Goal: Transaction & Acquisition: Obtain resource

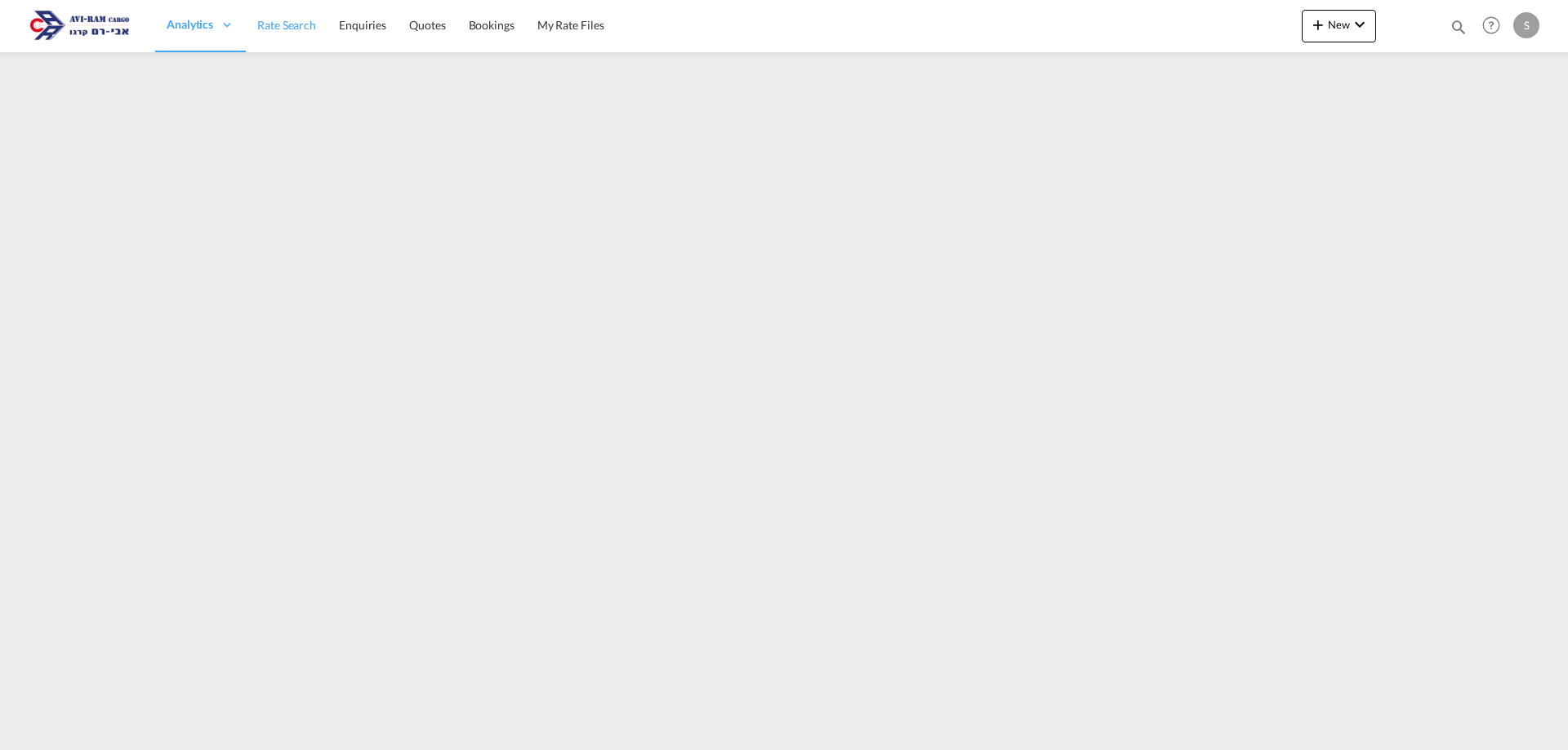
click at [275, 15] on link "Rate Search" at bounding box center [286, 25] width 81 height 53
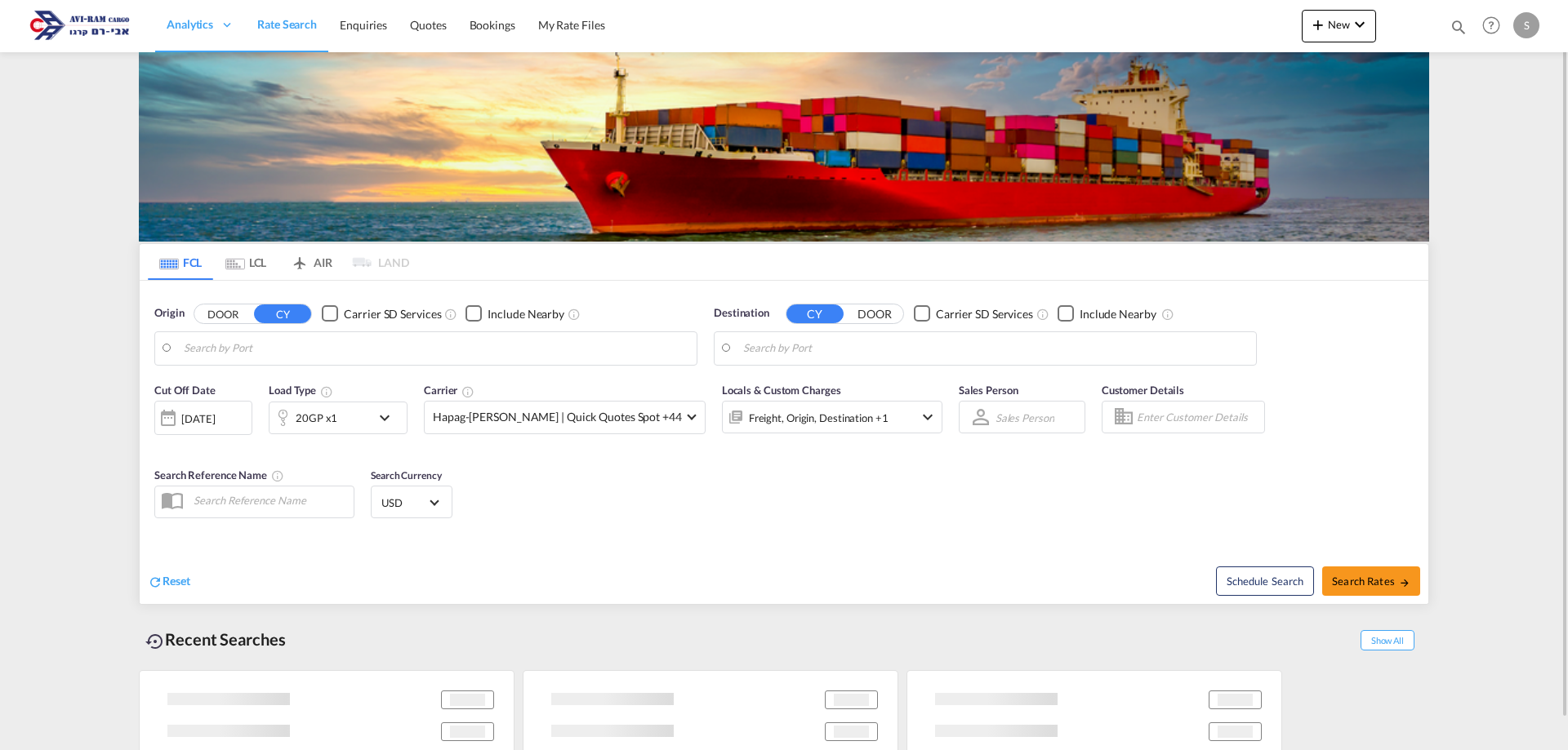
type input "Koper, SIKOP"
type input "Ashdod, ILASH"
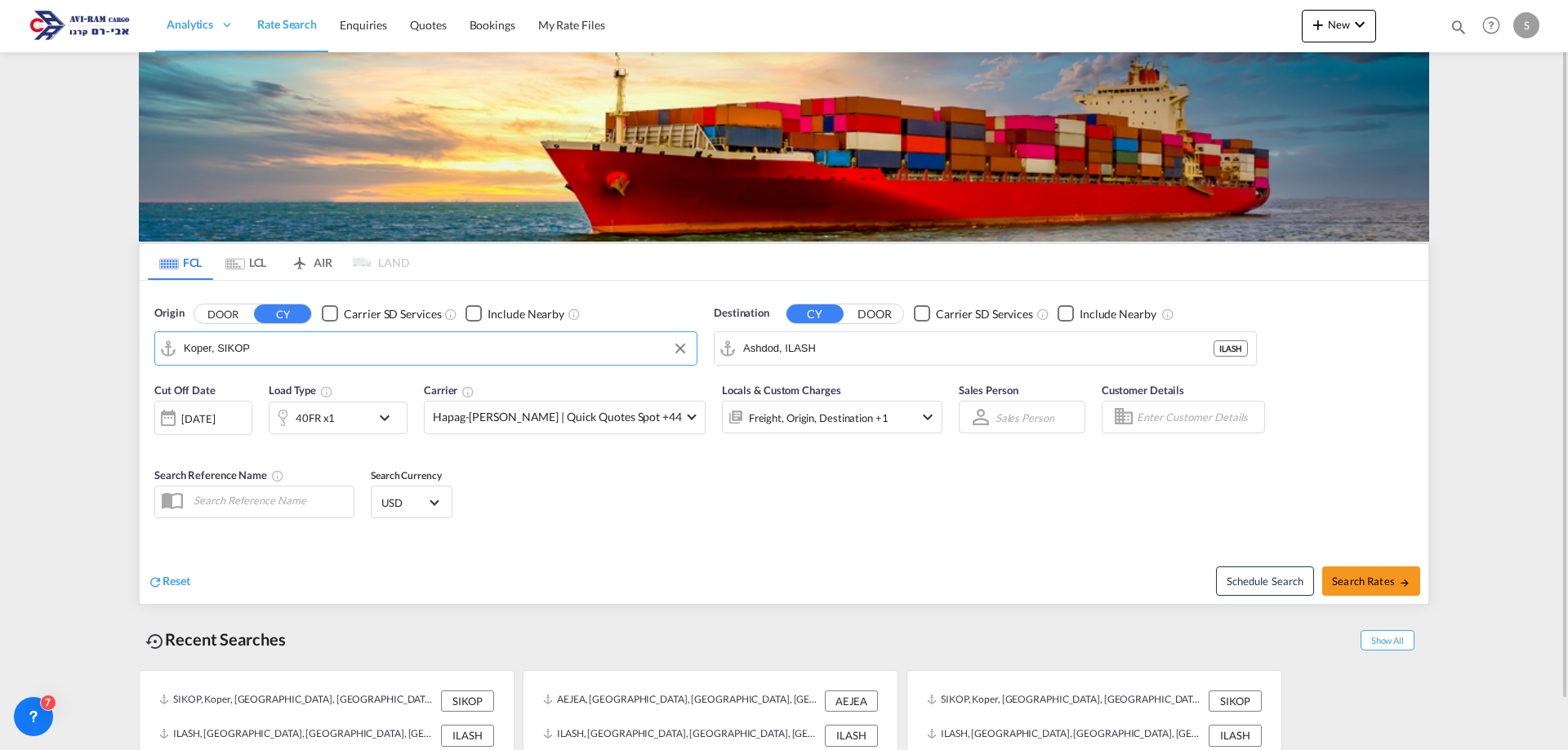
click at [253, 347] on input "Koper, SIKOP" at bounding box center [437, 348] width 505 height 24
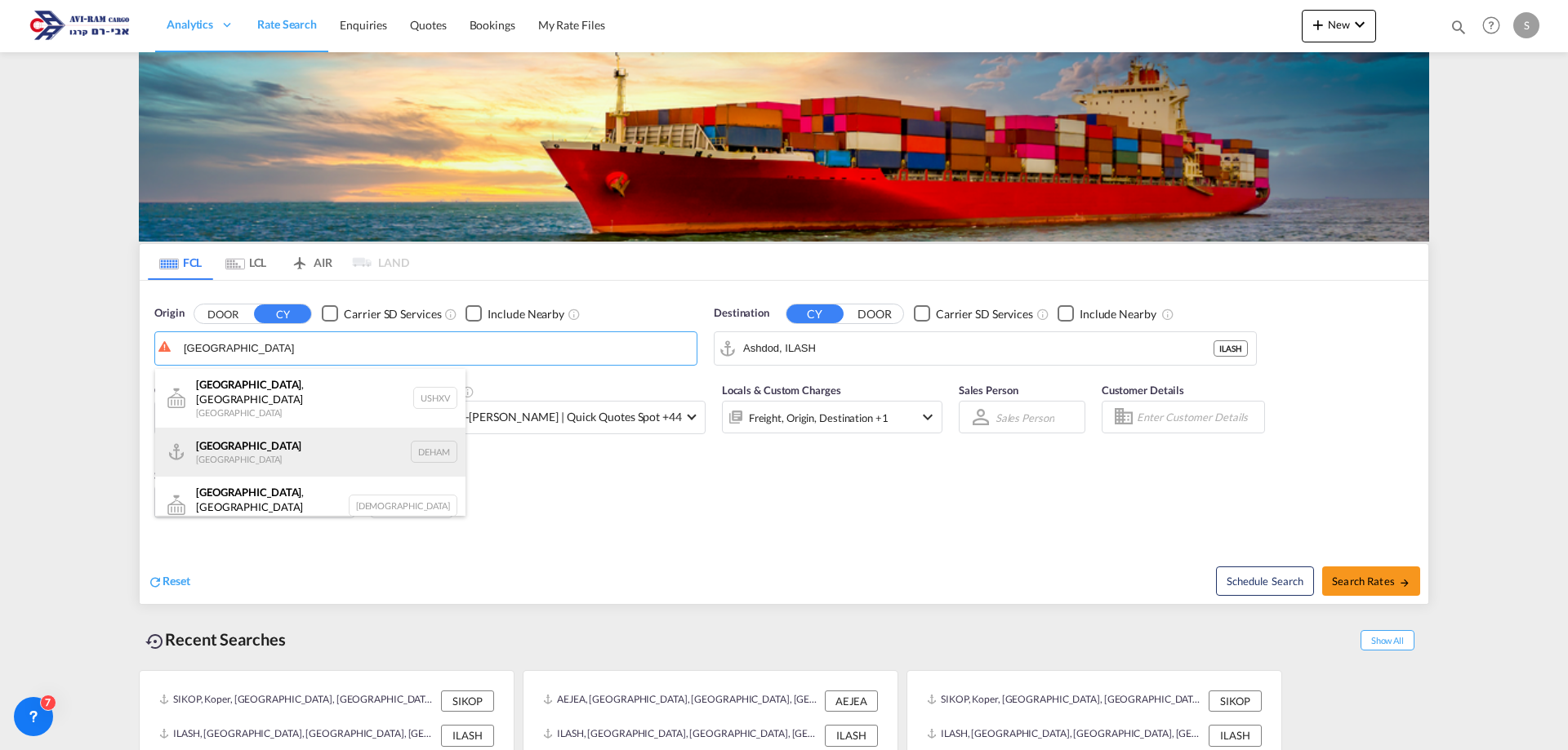
click at [267, 440] on div "[GEOGRAPHIC_DATA] [GEOGRAPHIC_DATA] DEHAM" at bounding box center [309, 452] width 310 height 49
type input "[GEOGRAPHIC_DATA], [GEOGRAPHIC_DATA]"
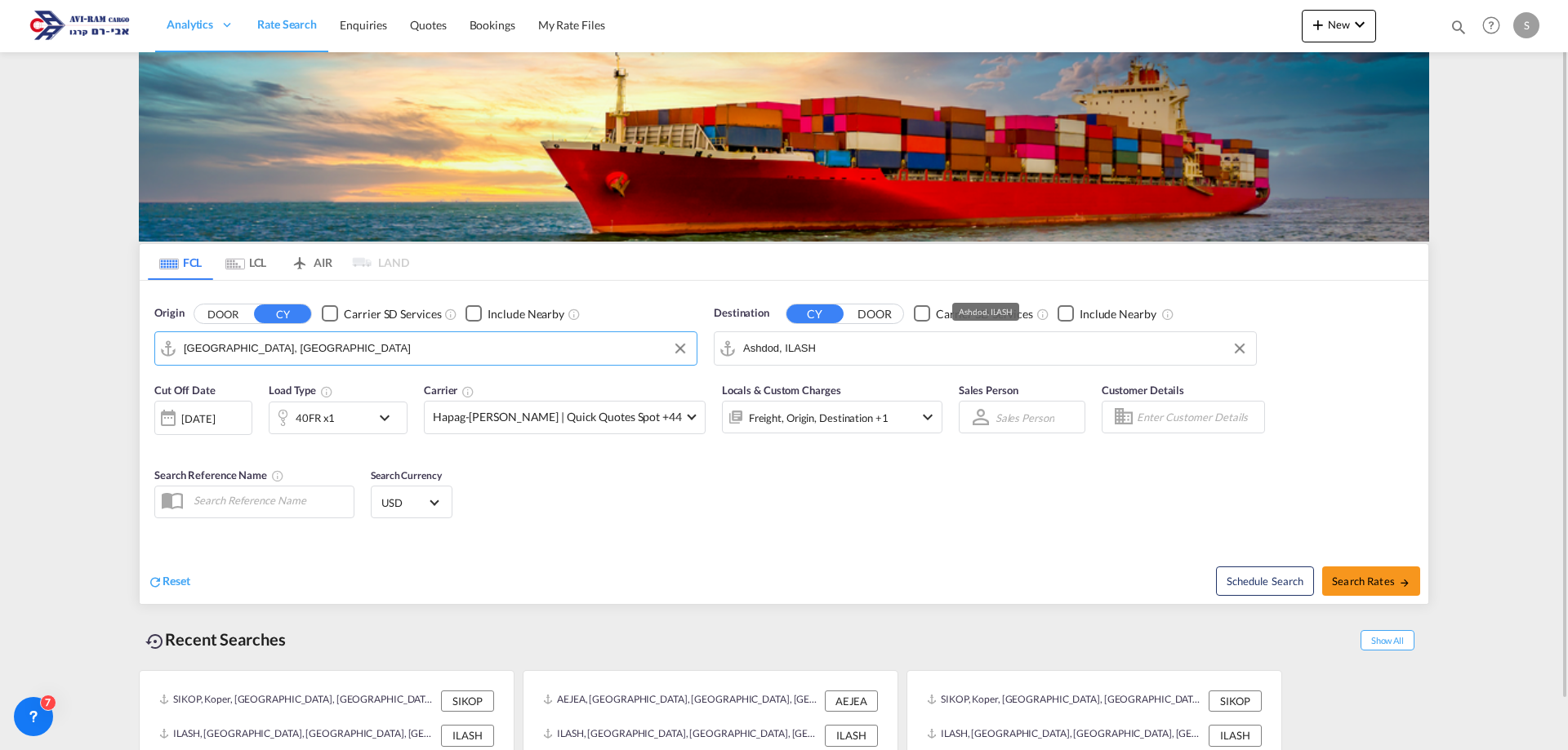
click at [876, 346] on input "Ashdod, ILASH" at bounding box center [996, 348] width 505 height 24
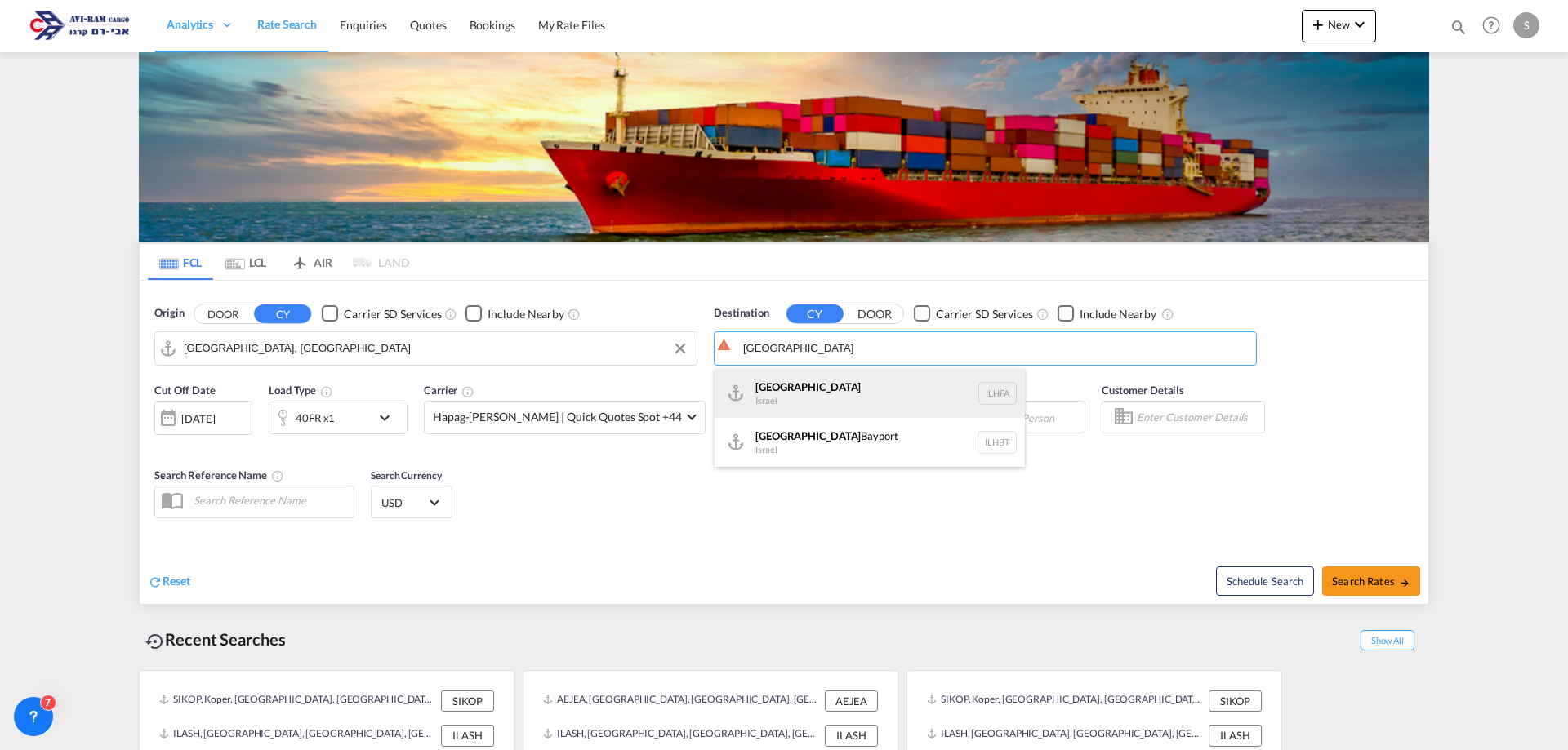
click at [830, 383] on div "Haifa [GEOGRAPHIC_DATA] ILHFA" at bounding box center [870, 393] width 310 height 49
type input "[GEOGRAPHIC_DATA], [GEOGRAPHIC_DATA]"
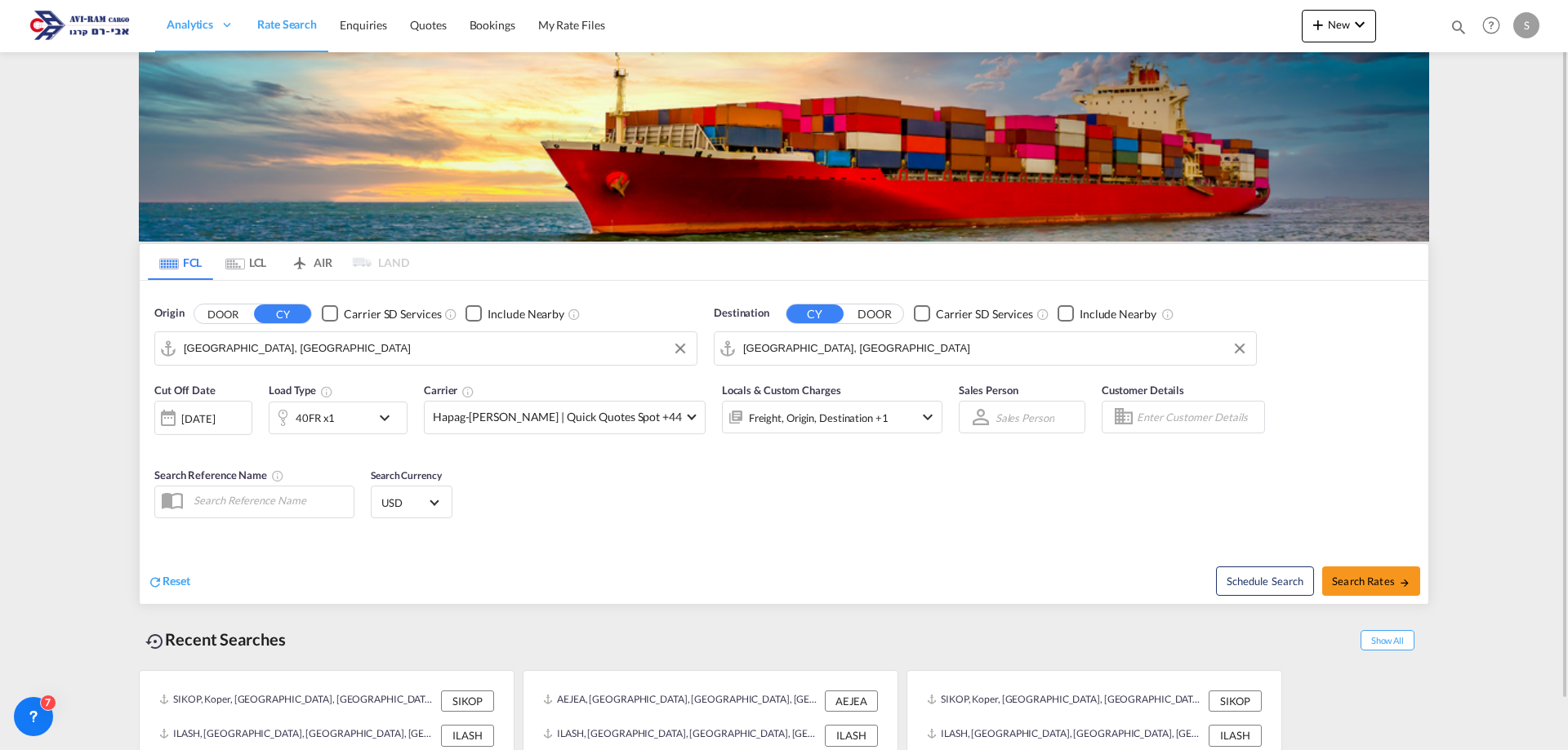
click at [345, 422] on div "40FR x1" at bounding box center [320, 418] width 101 height 33
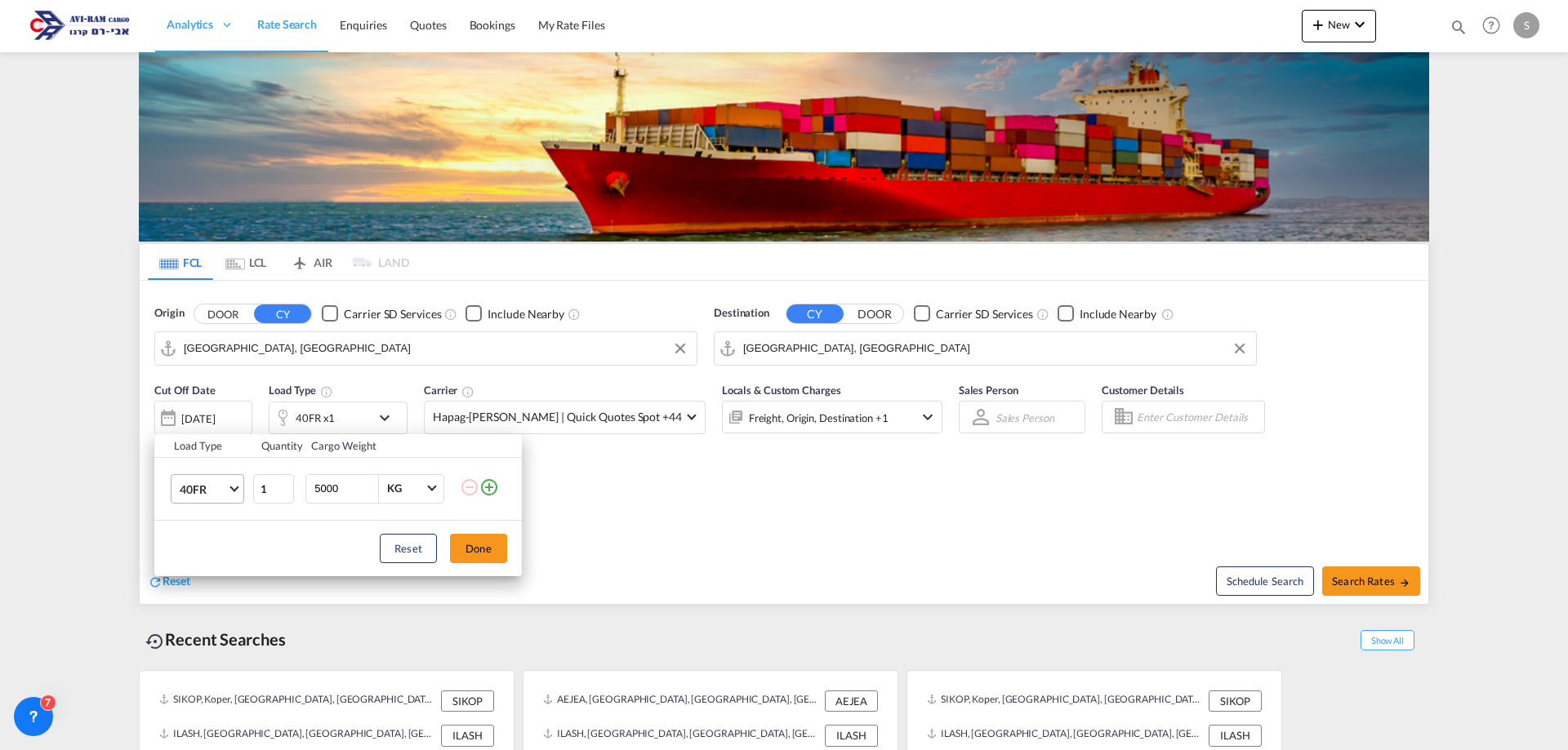
click at [201, 493] on span "40FR" at bounding box center [203, 489] width 48 height 16
click at [216, 484] on md-option "40HC" at bounding box center [222, 482] width 111 height 39
click at [472, 543] on button "Done" at bounding box center [479, 549] width 57 height 29
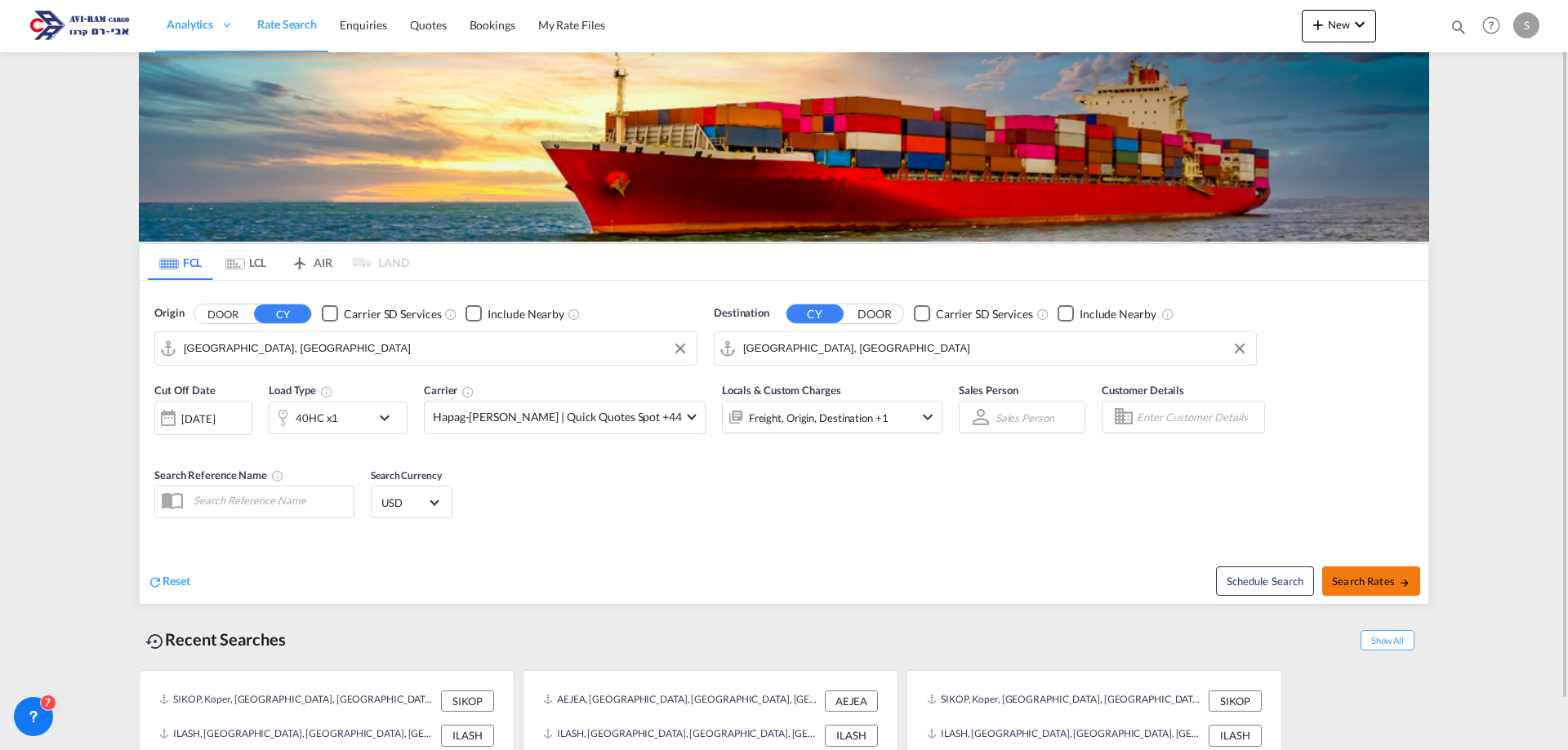
click at [1390, 592] on button "Search Rates" at bounding box center [1370, 582] width 98 height 29
type input "DEHAM to ILHFA / [DATE]"
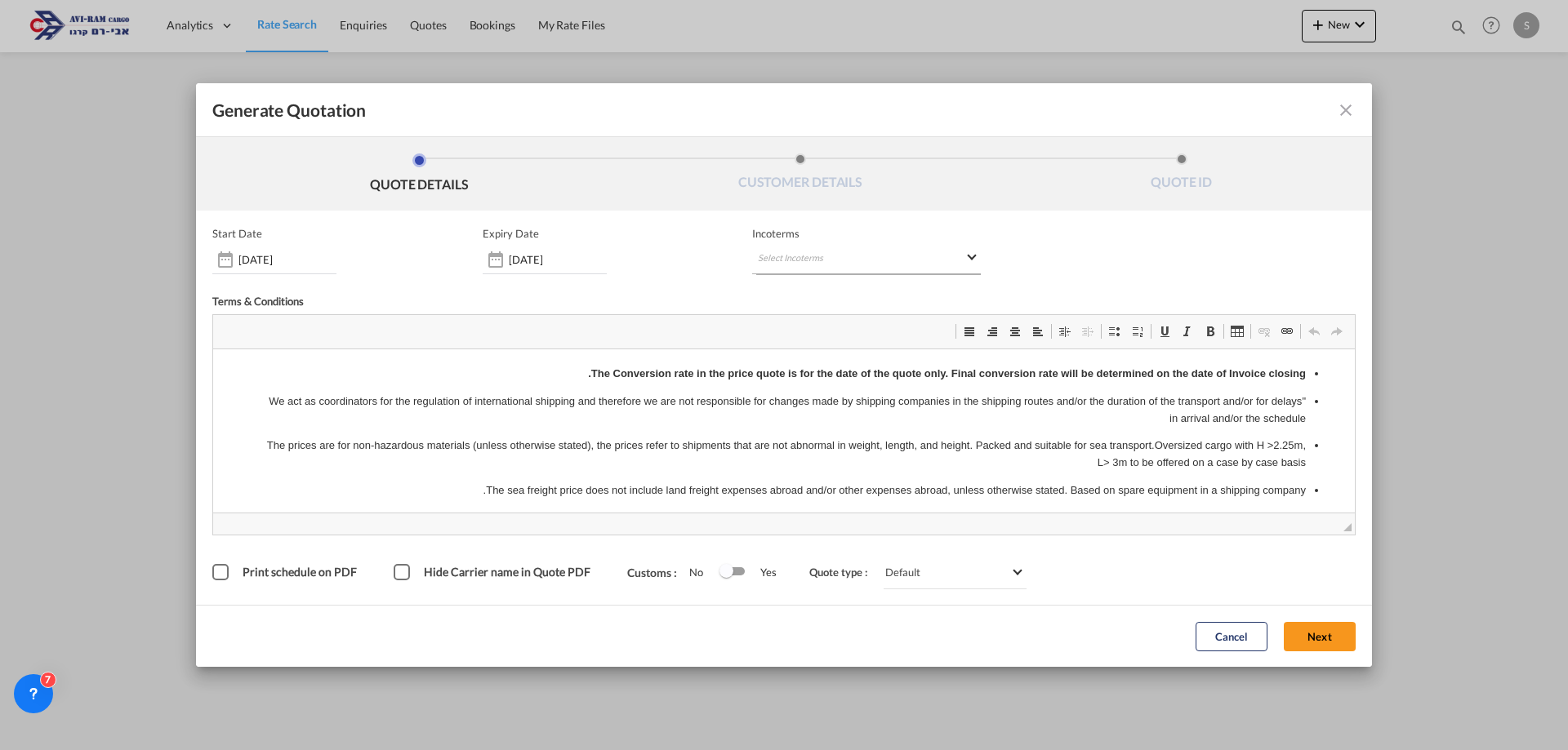
click at [821, 258] on md-select "Select Incoterms CFR - export Cost and Freight DPU - export Delivery at Place U…" at bounding box center [866, 259] width 229 height 29
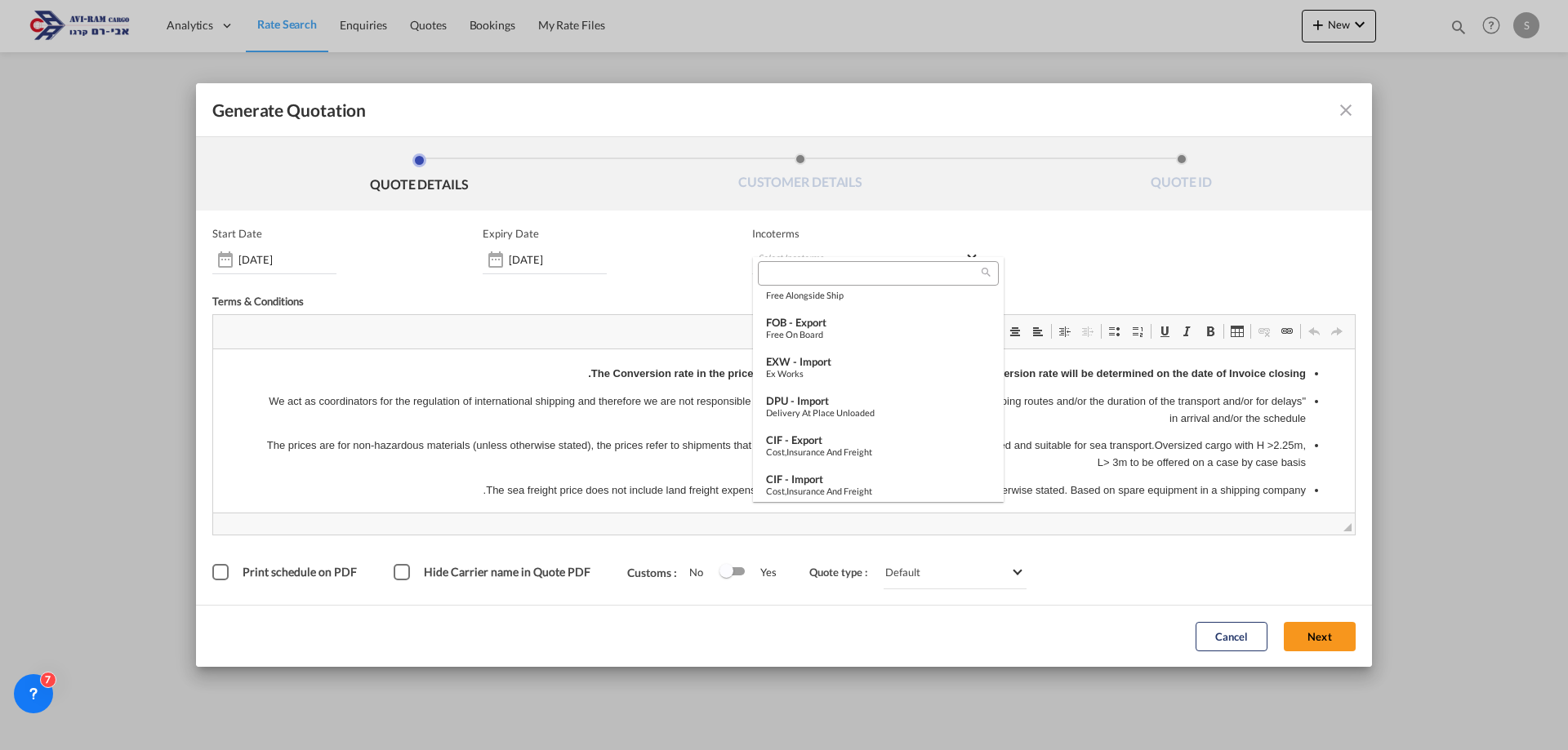
scroll to position [349, 0]
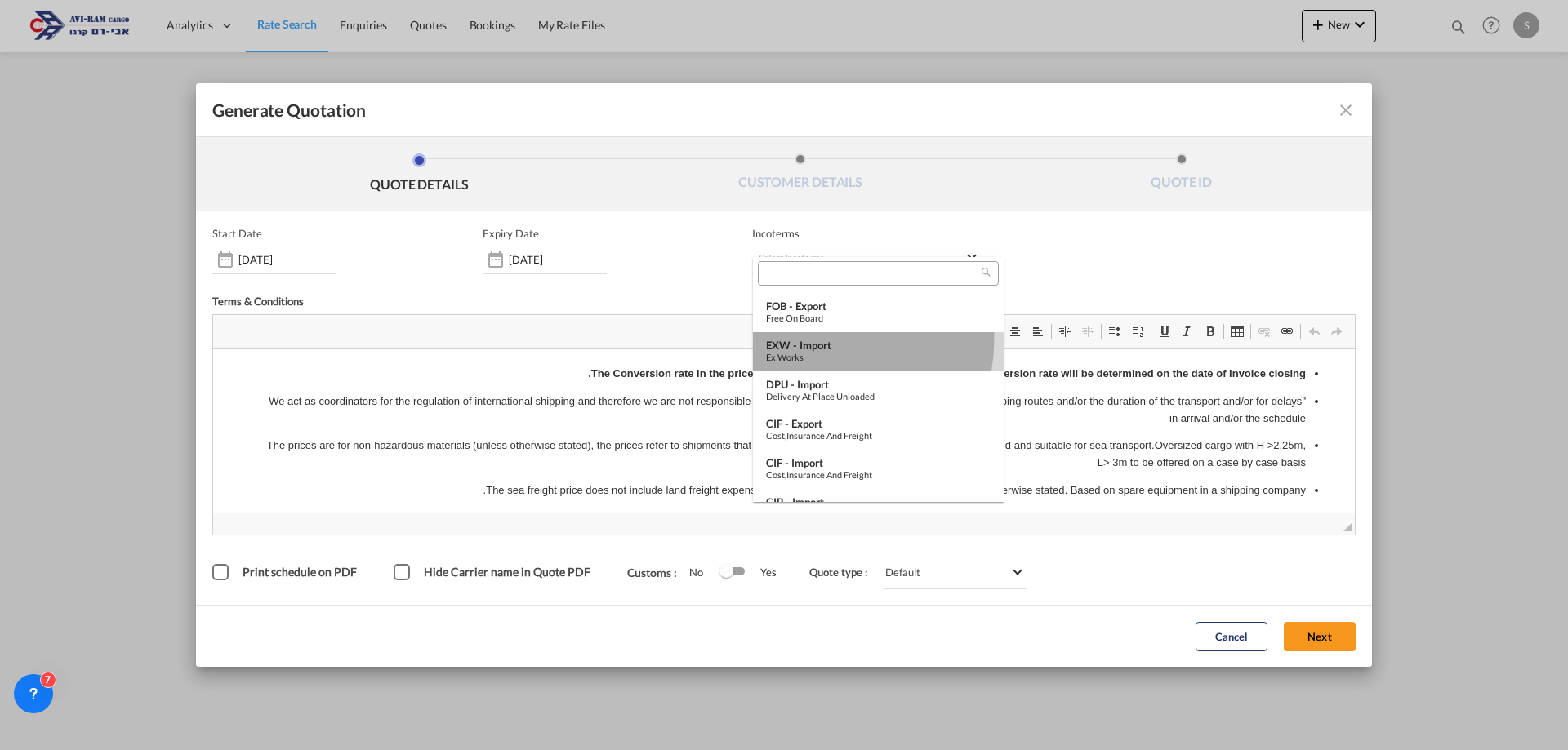
drag, startPoint x: 819, startPoint y: 340, endPoint x: 647, endPoint y: 17, distance: 365.9
click at [819, 340] on div "EXW - import" at bounding box center [878, 345] width 225 height 13
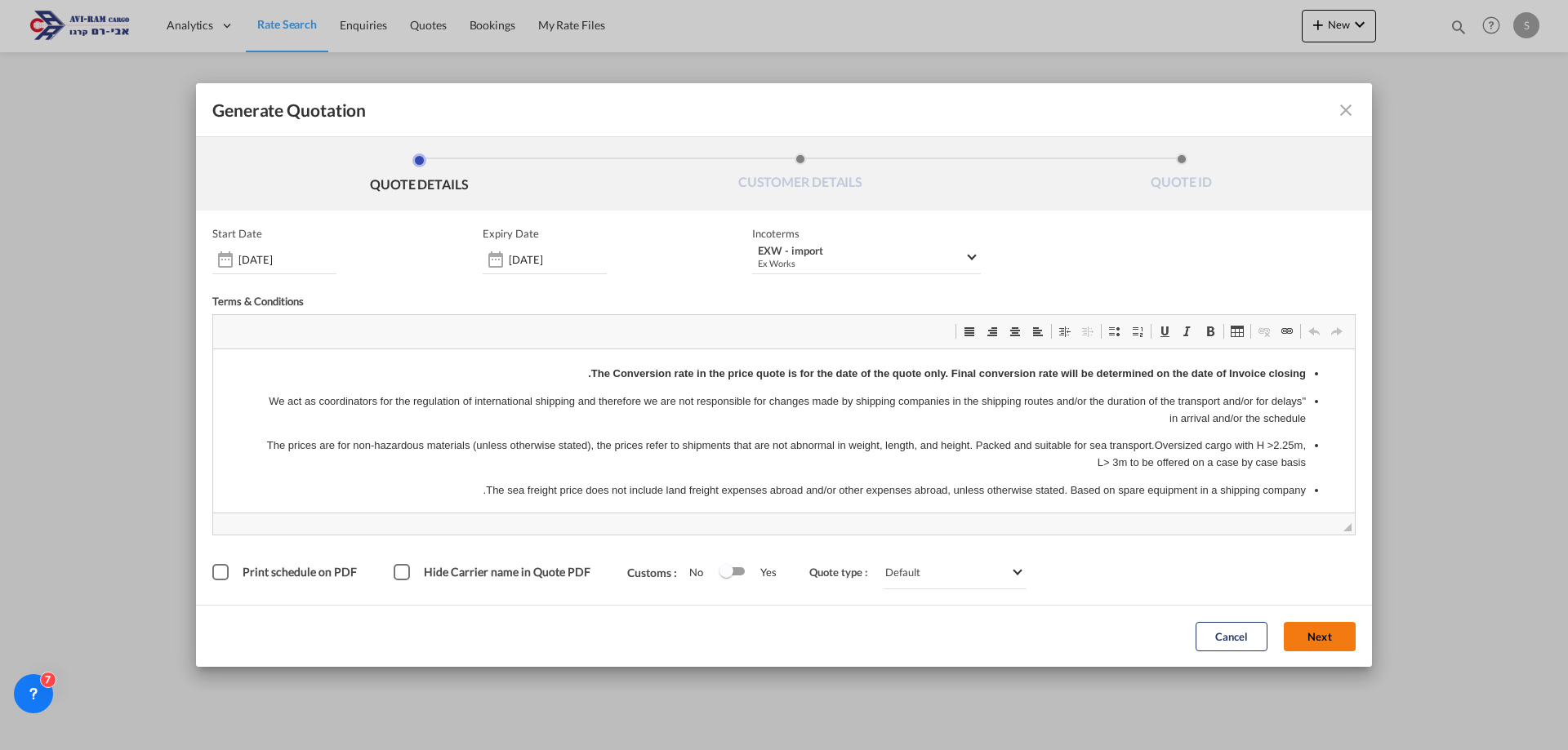
click at [1310, 633] on button "Next" at bounding box center [1319, 637] width 72 height 29
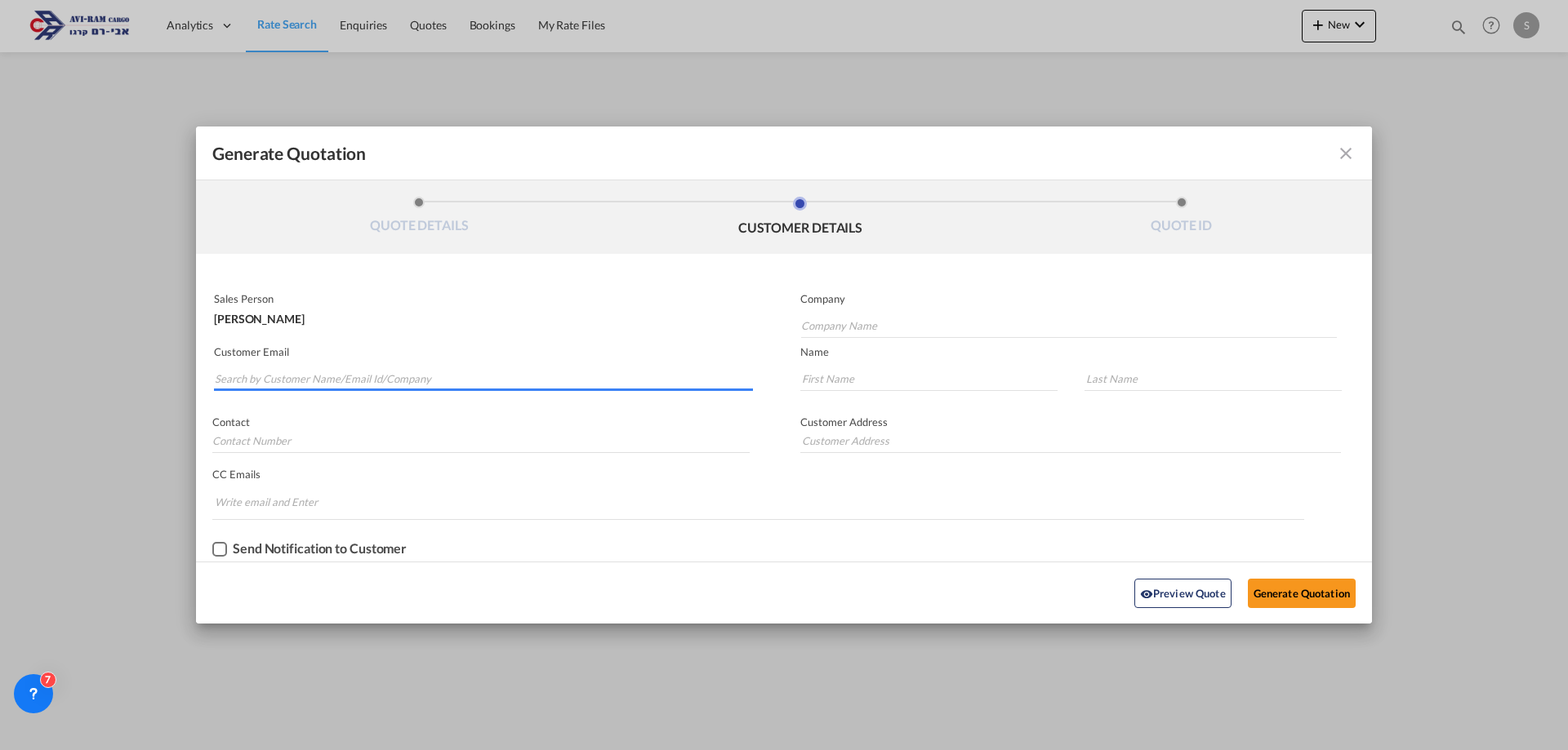
click at [429, 380] on input "Search by Customer Name/Email Id/Company" at bounding box center [483, 378] width 539 height 24
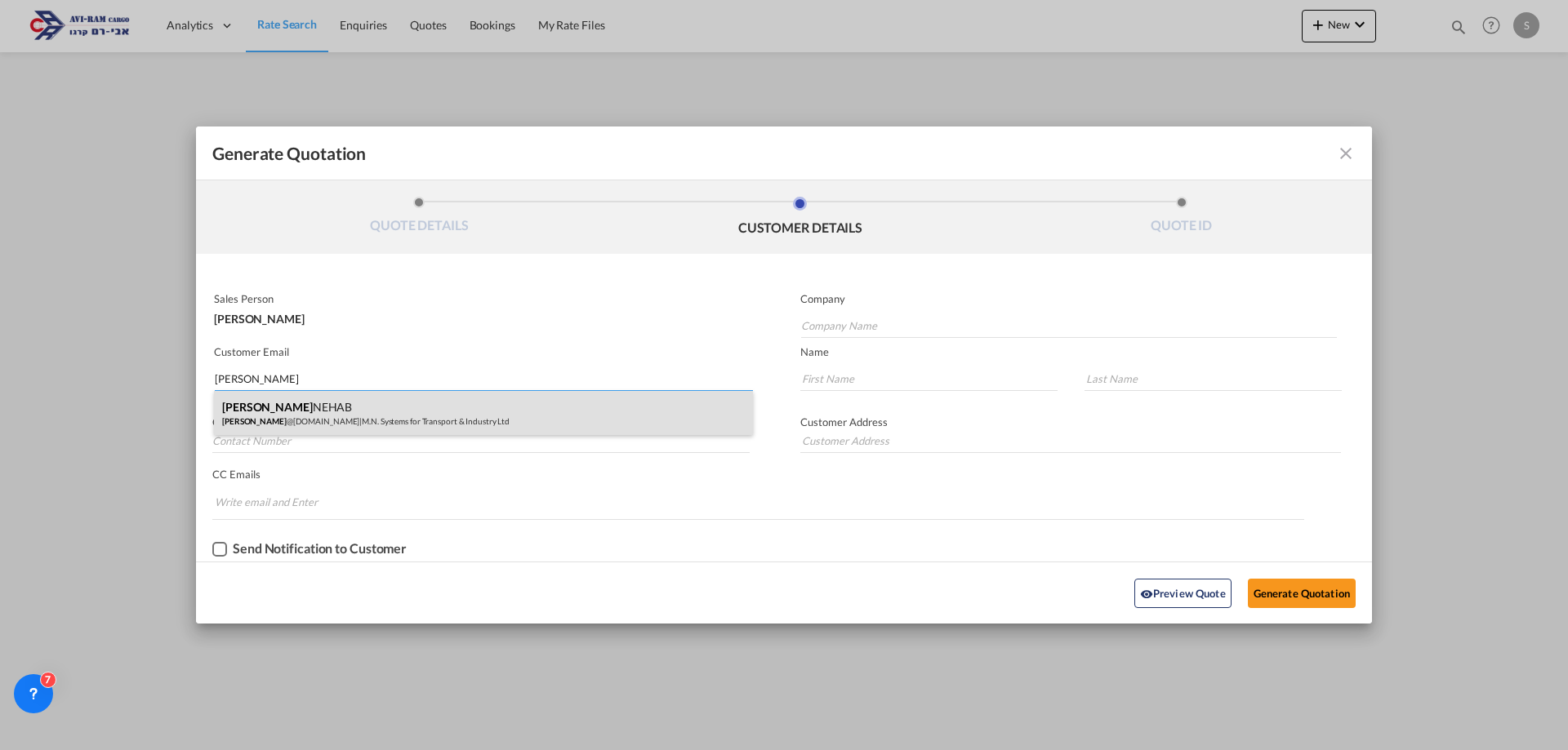
type input "[PERSON_NAME]"
click at [406, 419] on div "[PERSON_NAME] NEHAB [PERSON_NAME] @[DOMAIN_NAME] | M.N. Systems for Transport &…" at bounding box center [484, 413] width 539 height 44
type input "M.N. Systems for Transport & Industry Ltd"
type input "[PERSON_NAME][EMAIL_ADDRESS][DOMAIN_NAME]"
type input "[PERSON_NAME]"
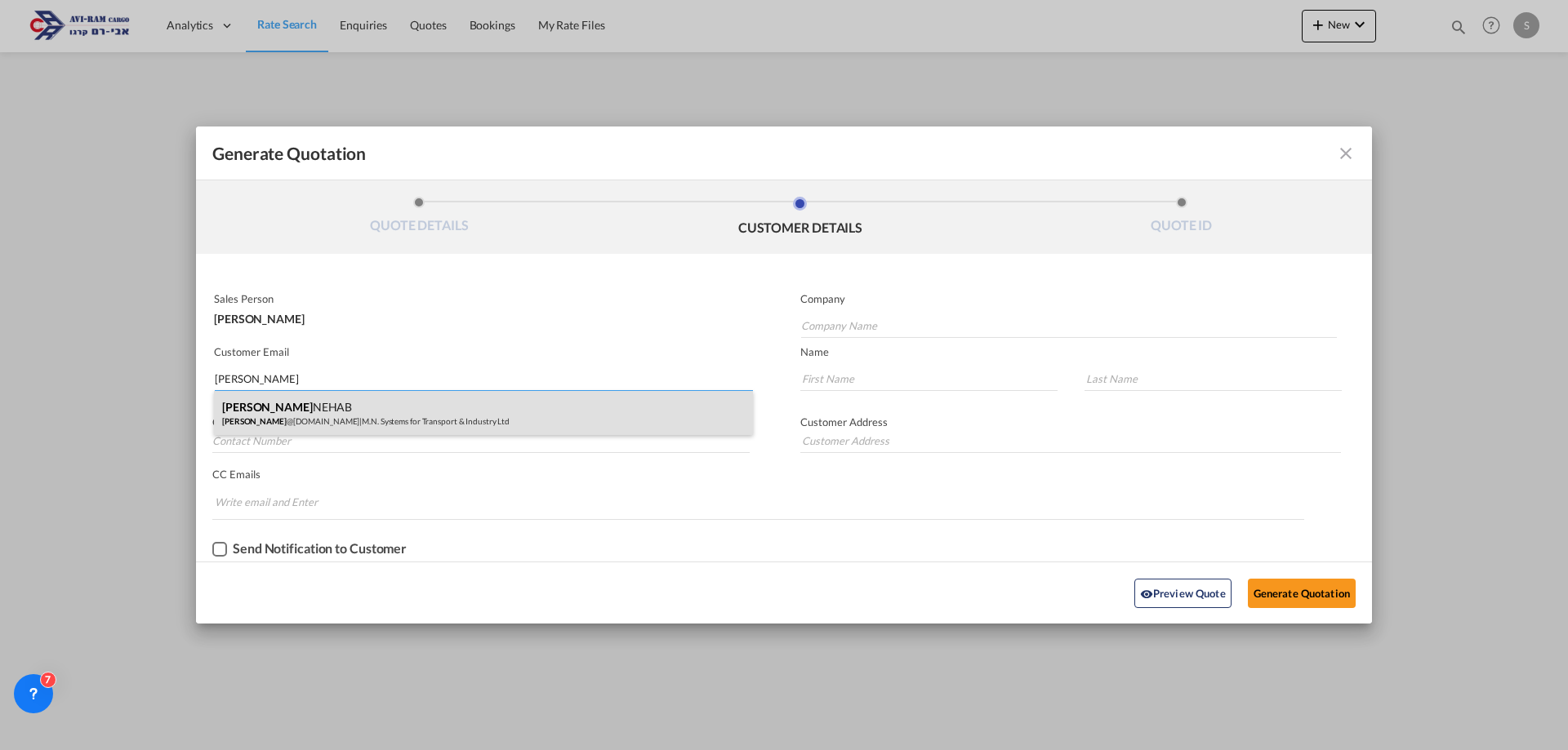
type input "NEHAB"
type input "[PHONE_NUMBER]"
type input "[PERSON_NAME]-[PERSON_NAME][GEOGRAPHIC_DATA]"
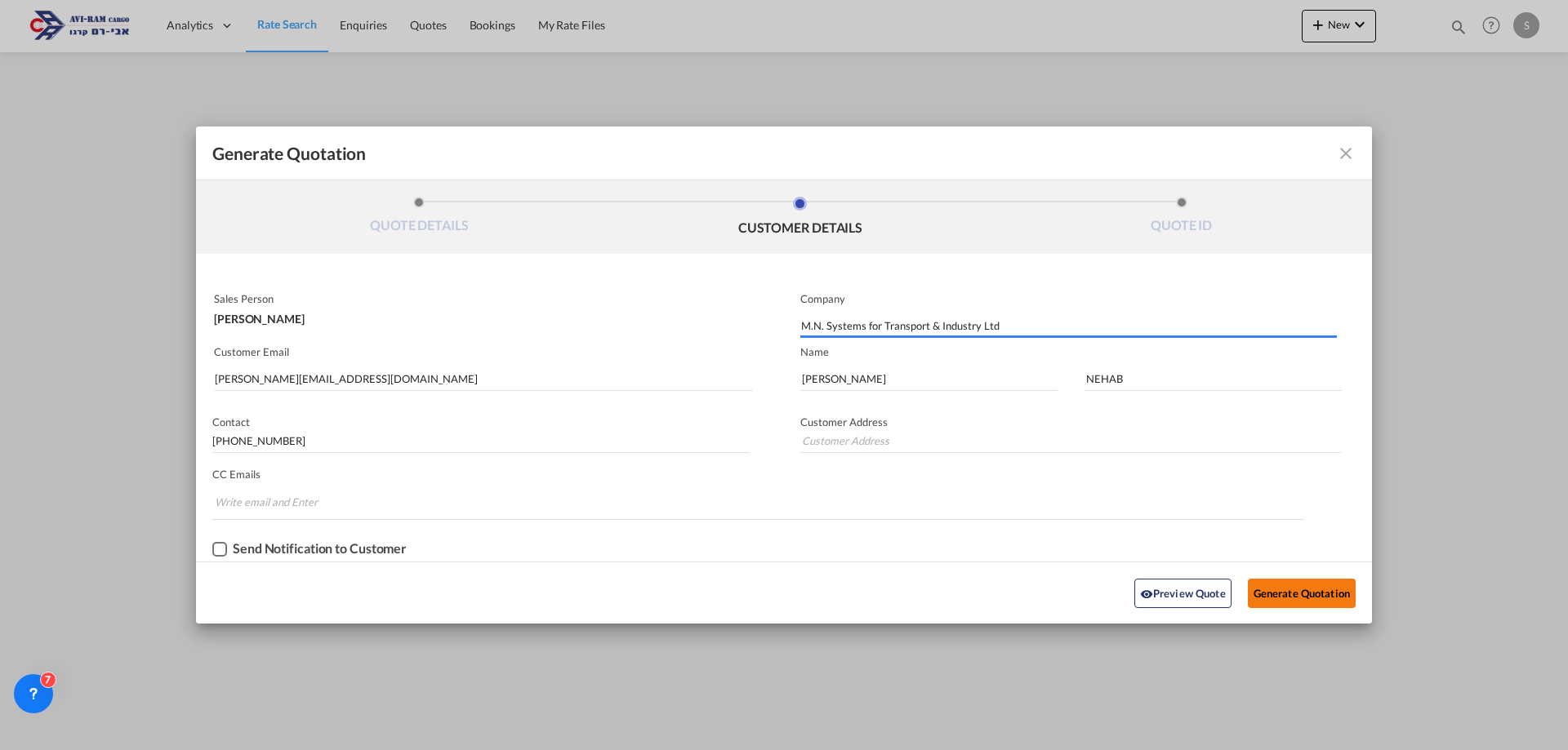
click at [1268, 594] on button "Generate Quotation" at bounding box center [1302, 594] width 108 height 29
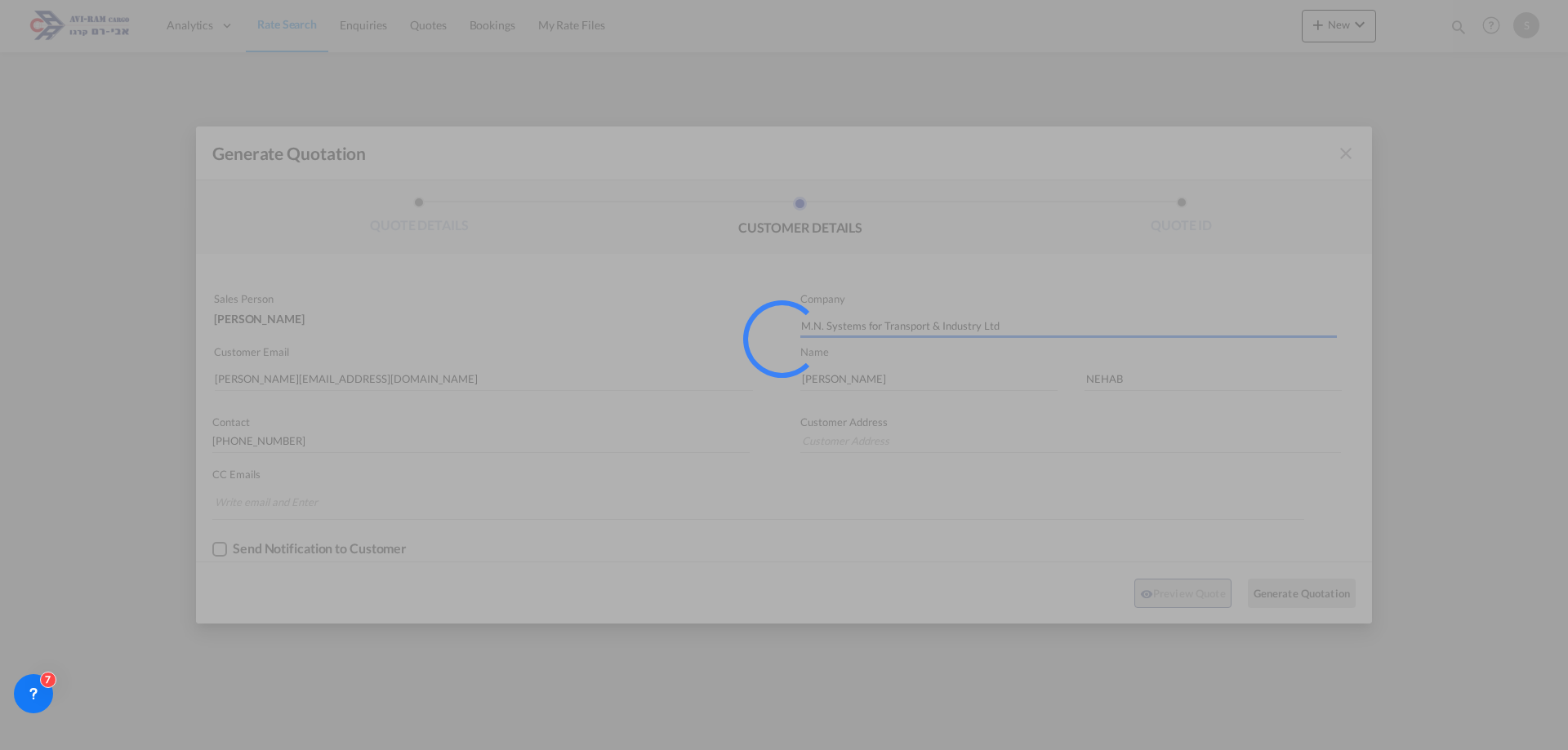
type input "[PERSON_NAME]-[PERSON_NAME][GEOGRAPHIC_DATA]"
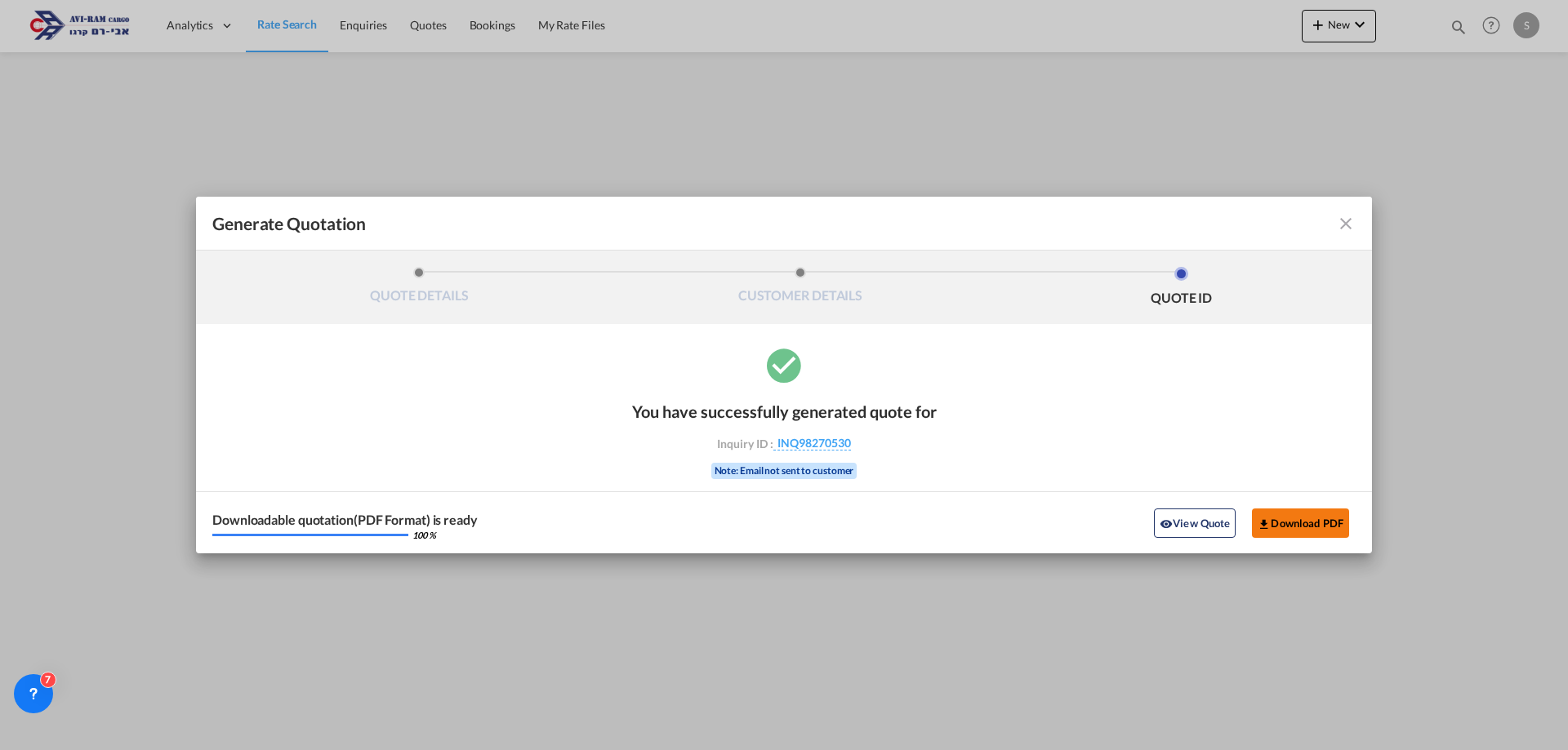
click at [1338, 519] on button "Download PDF" at bounding box center [1300, 524] width 97 height 29
